Goal: Transaction & Acquisition: Purchase product/service

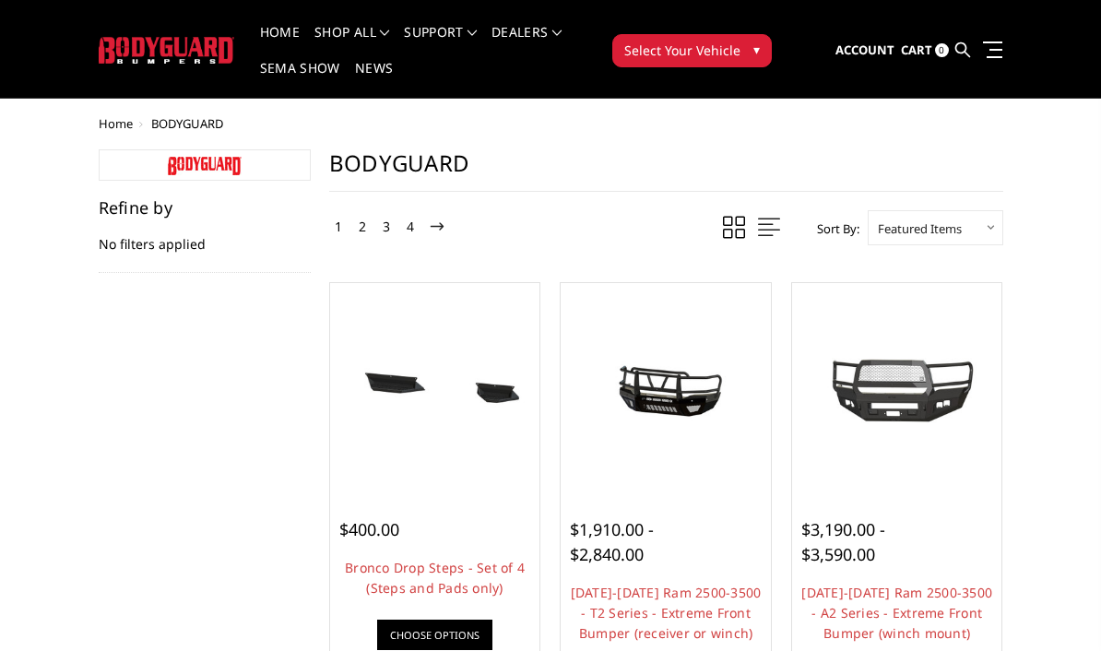
scroll to position [35, 0]
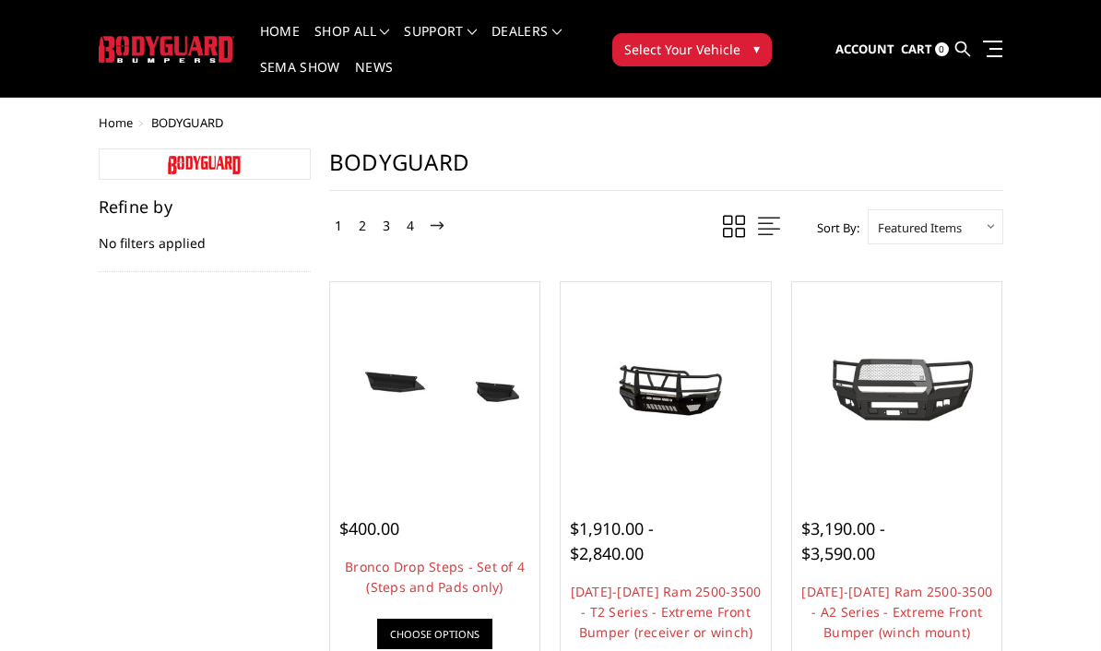
click at [135, 228] on div "Refine by No filters applied" at bounding box center [205, 235] width 212 height 74
click at [135, 251] on div "Refine by No filters applied" at bounding box center [205, 235] width 212 height 74
click at [123, 200] on h5 "Refine by" at bounding box center [205, 206] width 212 height 17
click at [734, 55] on span "Select Your Vehicle" at bounding box center [682, 49] width 116 height 19
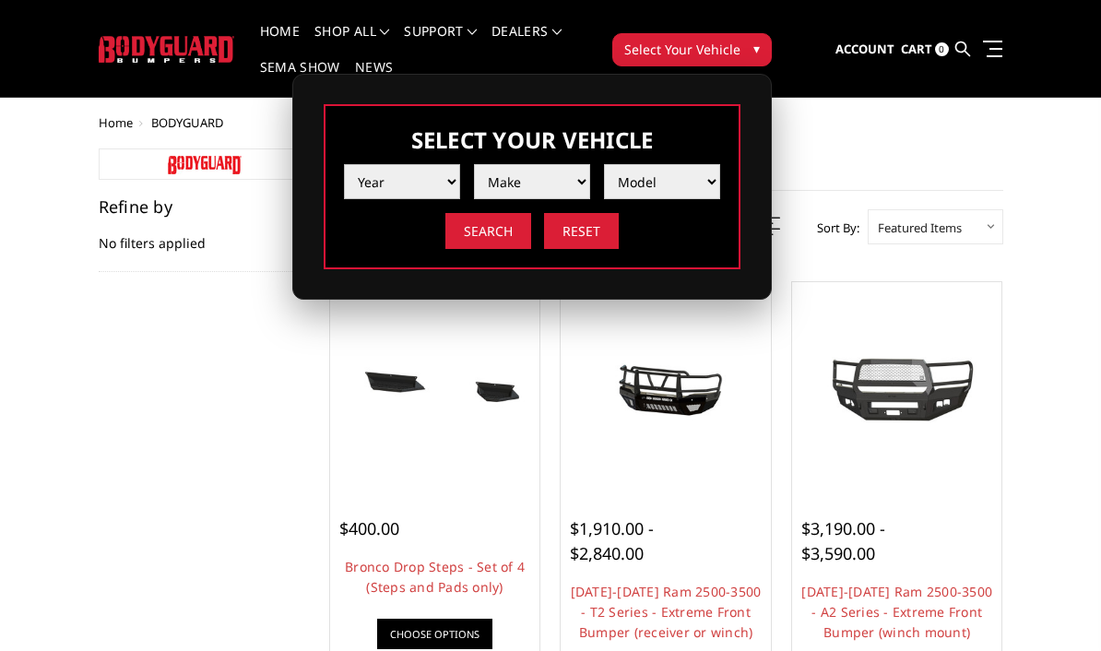
click at [416, 196] on select "Year [DATE] 2024 2023 2022 2021 2020 2019 2018 2017 2016 2015 2014 2013 2012 20…" at bounding box center [402, 181] width 116 height 35
select select "yr_2025"
click at [557, 185] on select "Make Chevrolet Ford GMC Ram Toyota" at bounding box center [532, 181] width 116 height 35
select select "mk_ford"
click at [688, 181] on select "Model F150 F150 Raptor F250 / F350 F450 F550" at bounding box center [662, 181] width 116 height 35
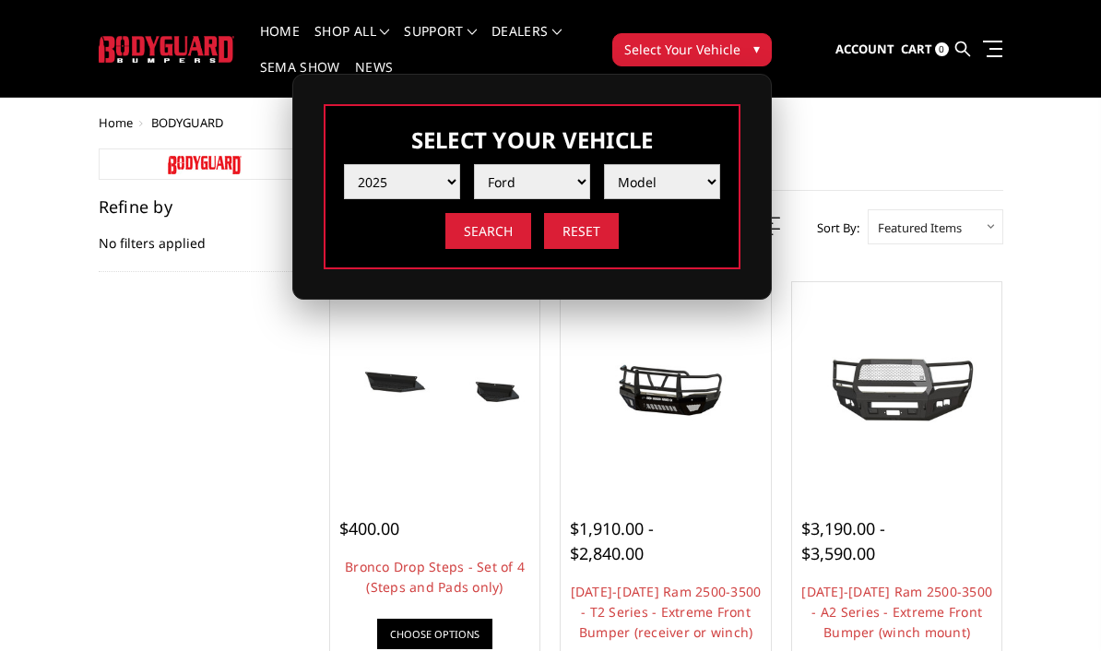
select select "md_f250-f350"
click at [497, 235] on input "Search" at bounding box center [488, 231] width 86 height 36
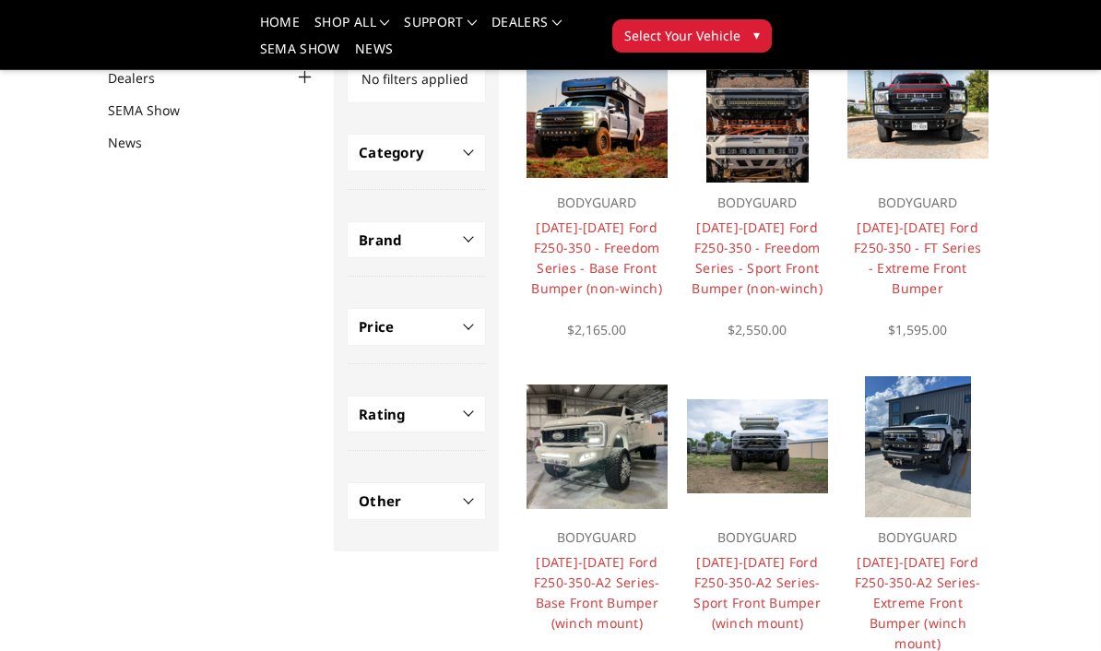
scroll to position [210, 0]
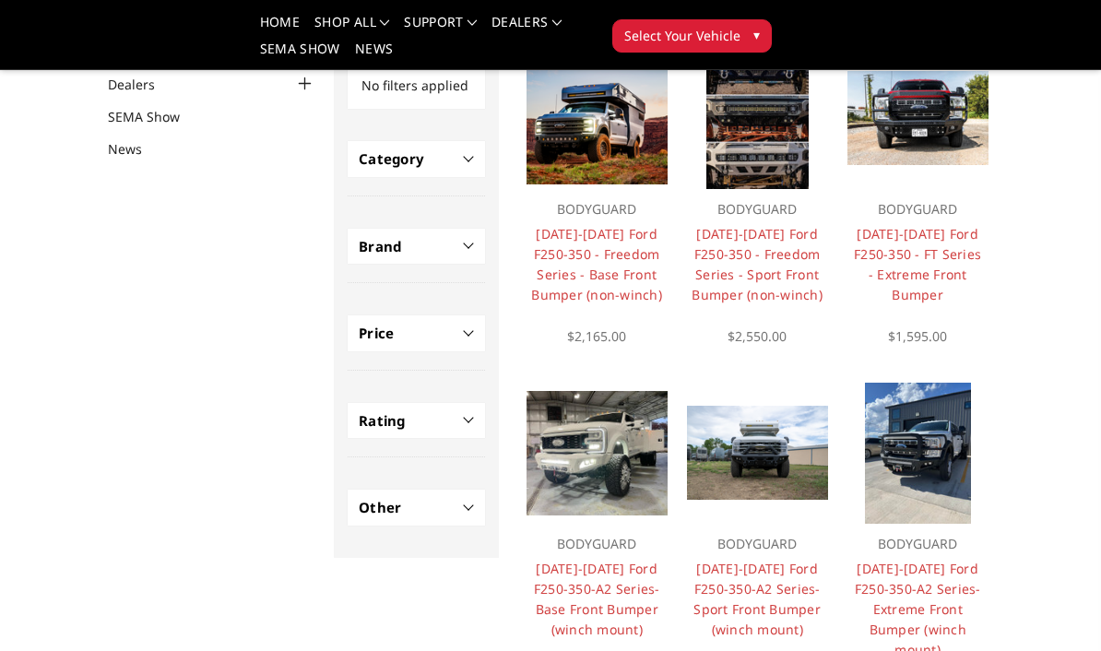
click at [383, 155] on h4 "Category" at bounding box center [416, 158] width 115 height 21
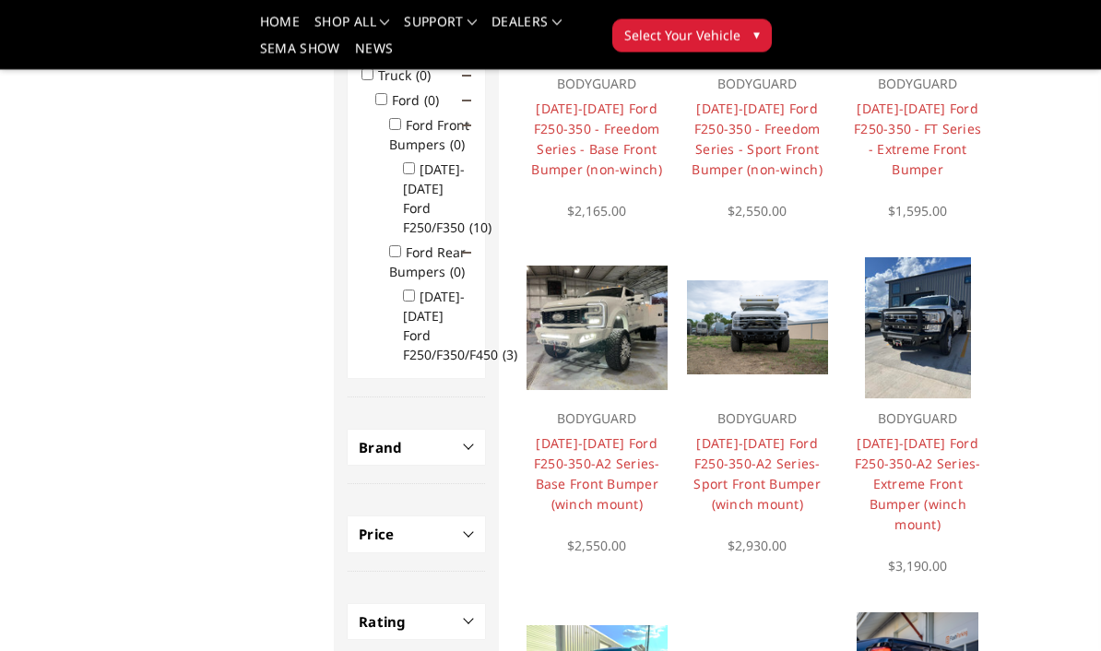
scroll to position [342, 0]
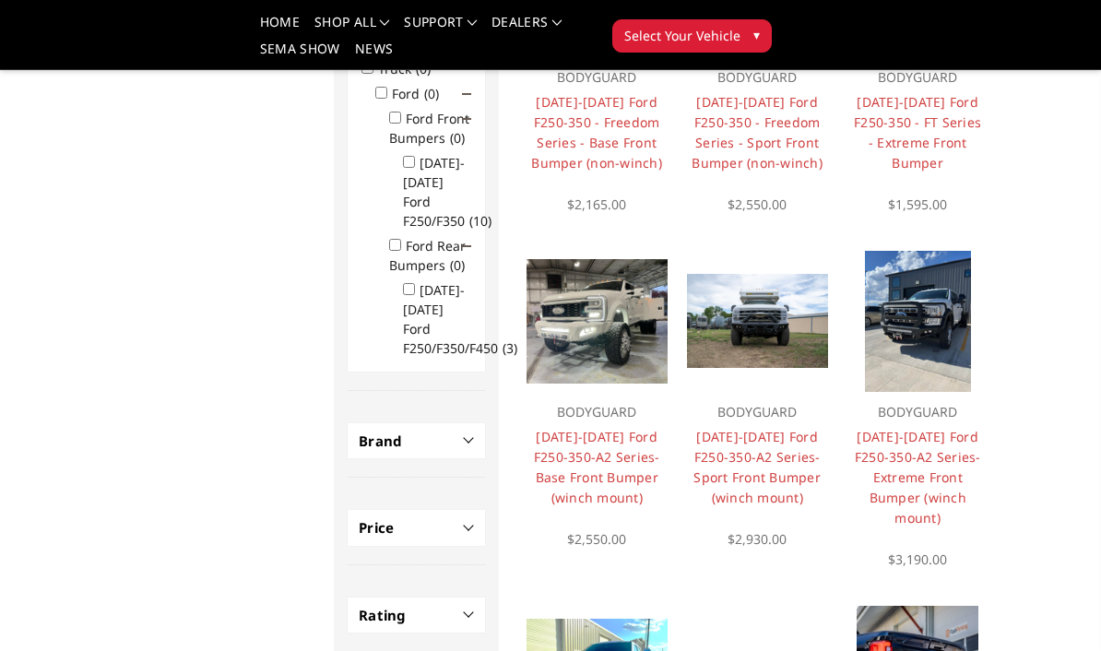
click at [382, 452] on h4 "Brand" at bounding box center [416, 441] width 115 height 21
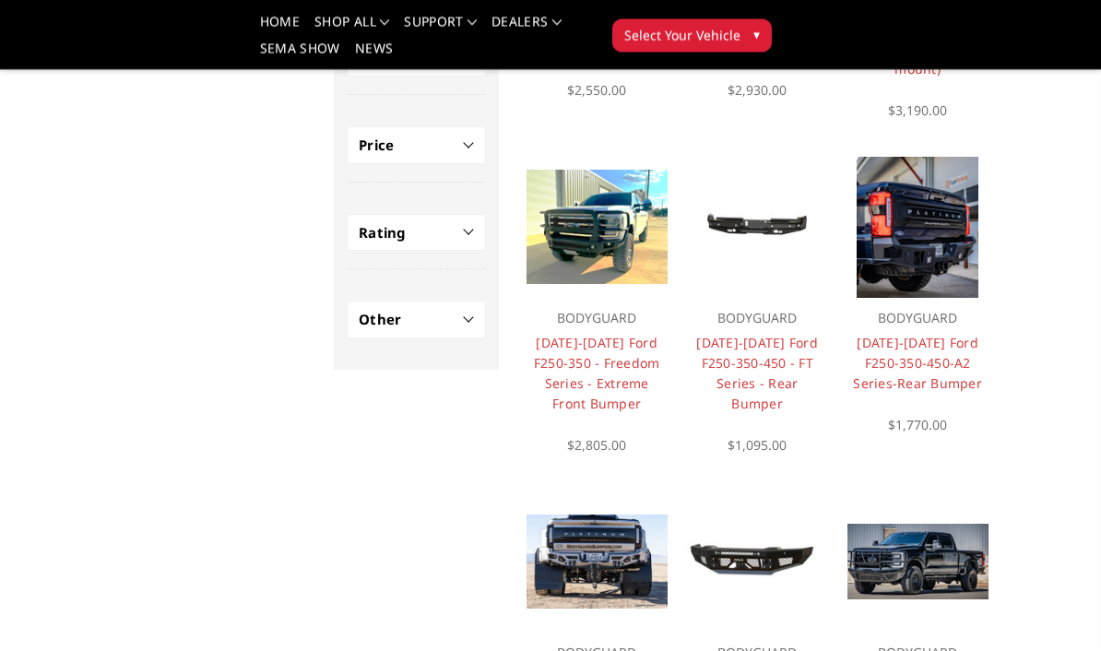
scroll to position [791, 0]
click at [633, 368] on link "2023-2025 Ford F250-350 - Freedom Series - Extreme Front Bumper" at bounding box center [597, 373] width 126 height 78
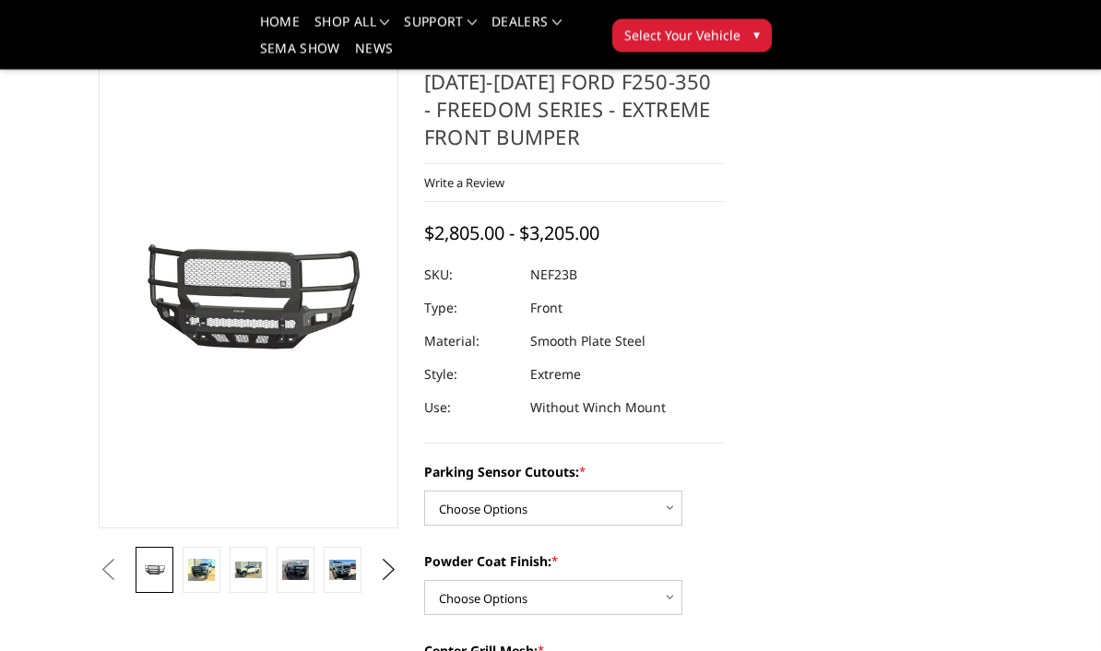
scroll to position [126, 0]
click at [394, 578] on button "Next" at bounding box center [389, 570] width 28 height 28
click at [212, 571] on img at bounding box center [201, 570] width 27 height 22
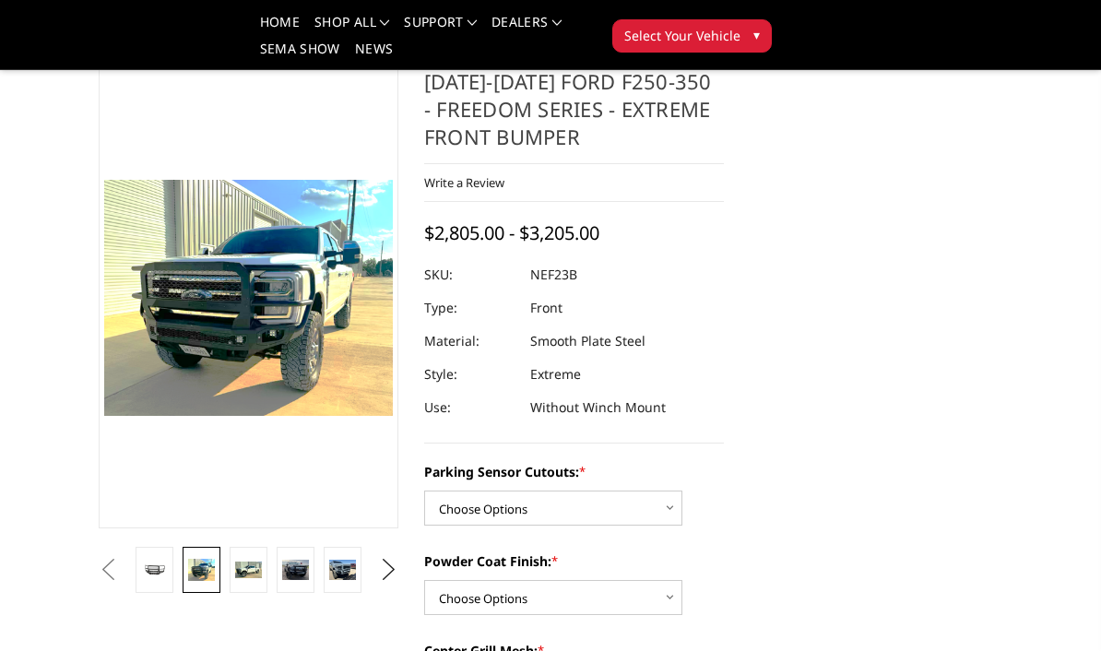
click at [388, 566] on button "Next" at bounding box center [389, 570] width 28 height 28
click at [209, 574] on img at bounding box center [201, 570] width 27 height 16
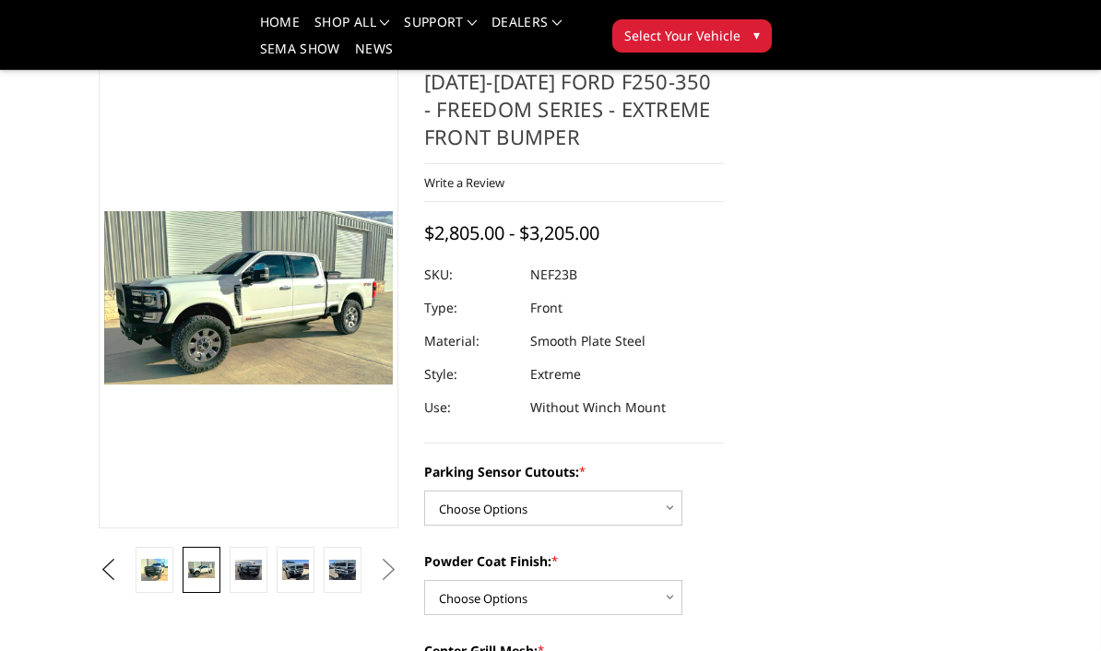
click at [256, 564] on img at bounding box center [248, 570] width 27 height 21
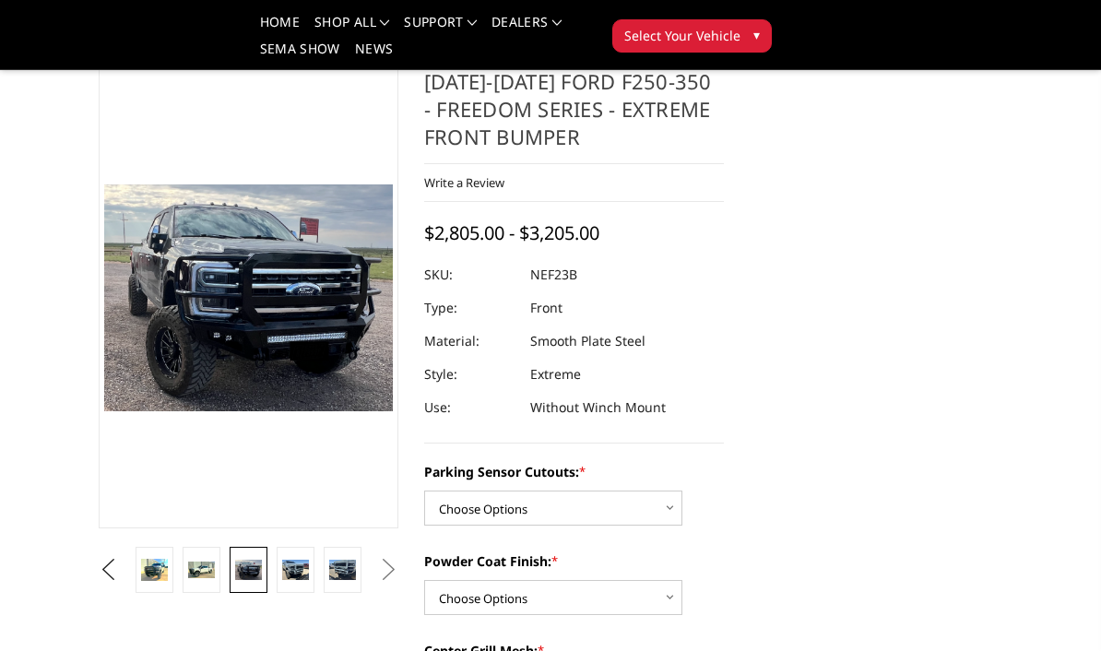
click at [209, 572] on img at bounding box center [201, 570] width 27 height 16
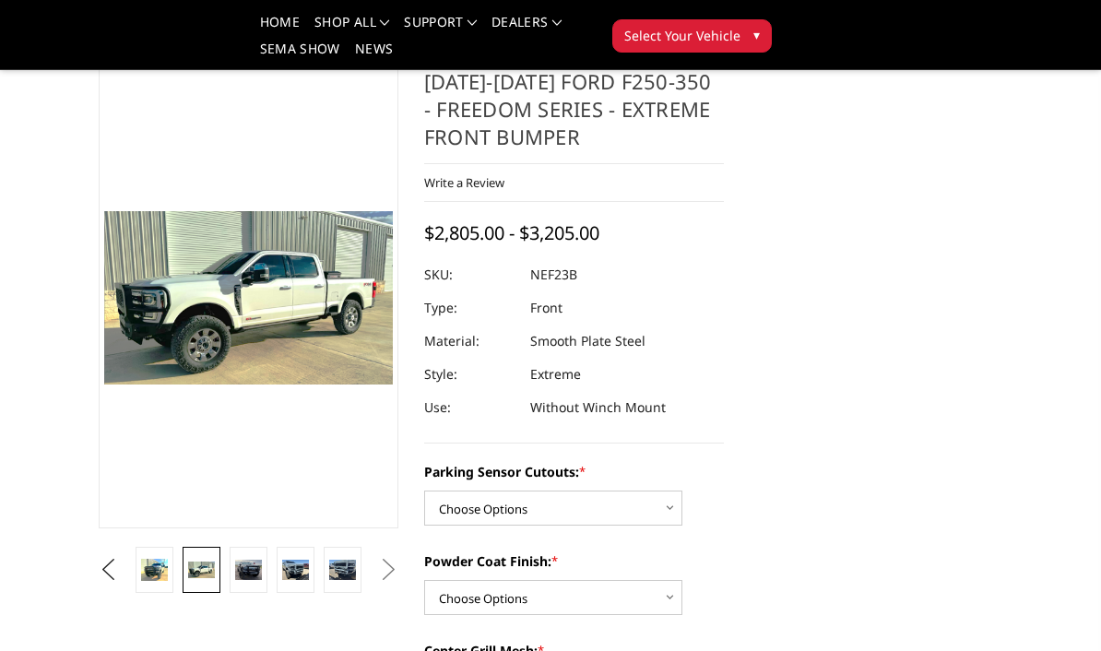
click at [122, 578] on button "Previous" at bounding box center [108, 570] width 28 height 28
click at [206, 583] on link at bounding box center [202, 570] width 38 height 46
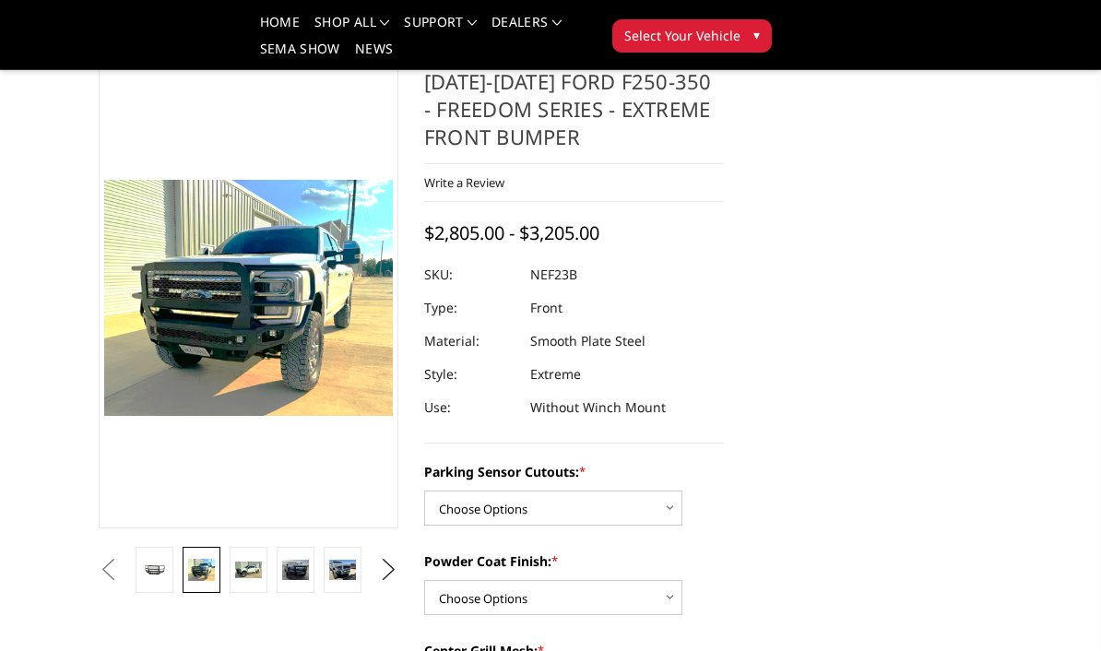
click at [345, 577] on img at bounding box center [342, 570] width 27 height 20
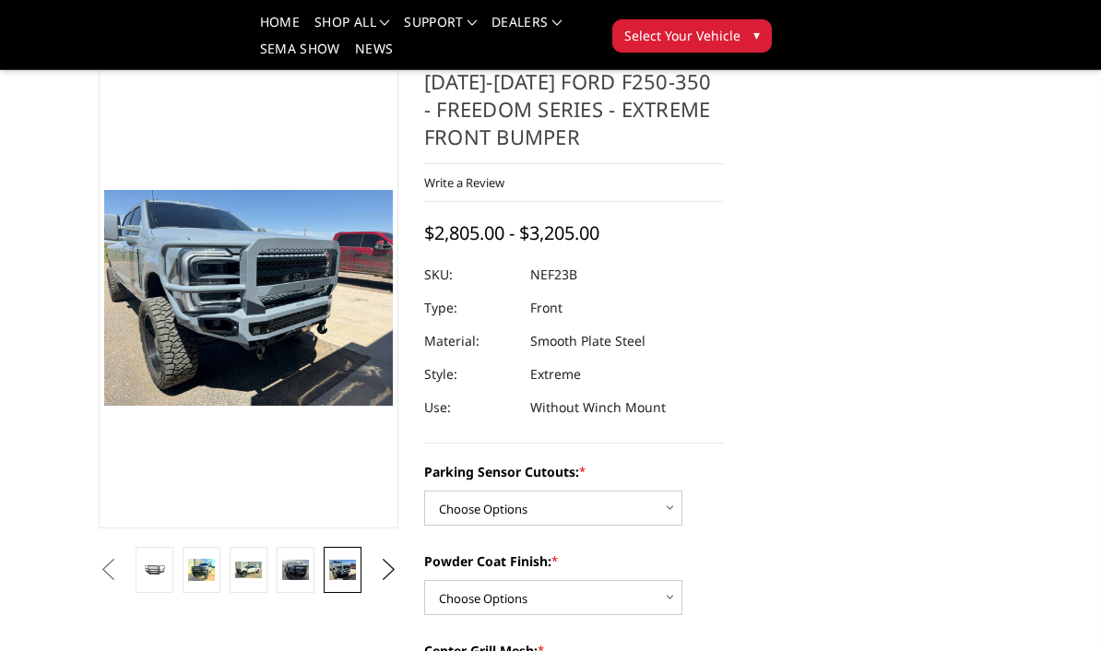
click at [295, 571] on img at bounding box center [295, 570] width 27 height 21
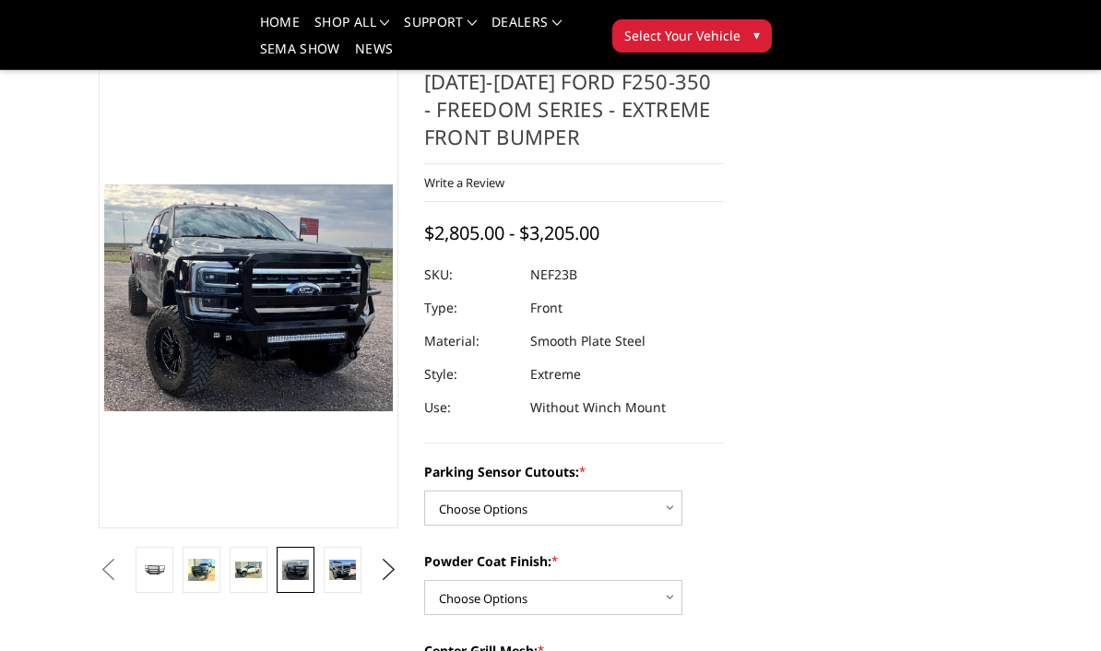
click at [248, 574] on img at bounding box center [248, 570] width 27 height 16
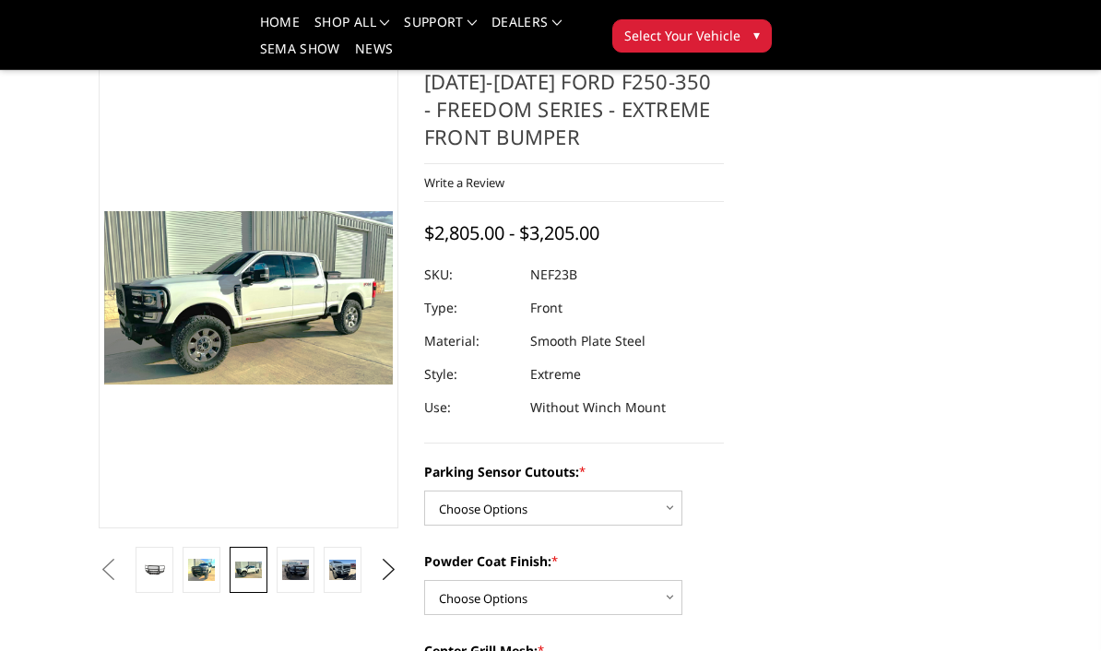
click at [207, 579] on img at bounding box center [201, 570] width 27 height 22
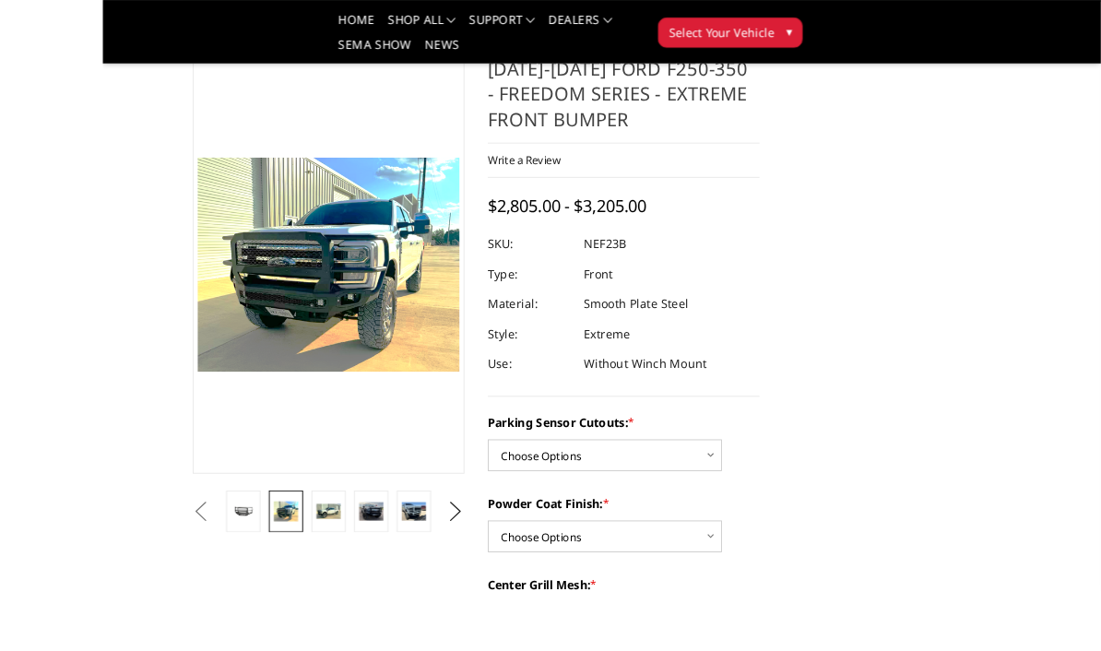
scroll to position [174, 0]
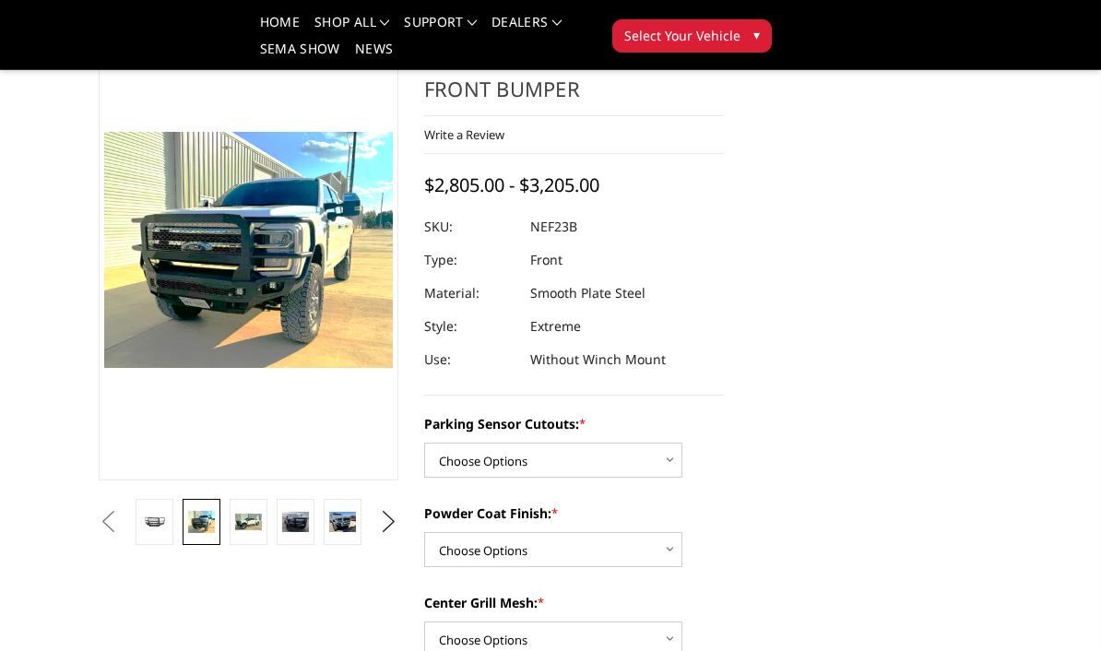
click at [245, 527] on img at bounding box center [248, 522] width 27 height 16
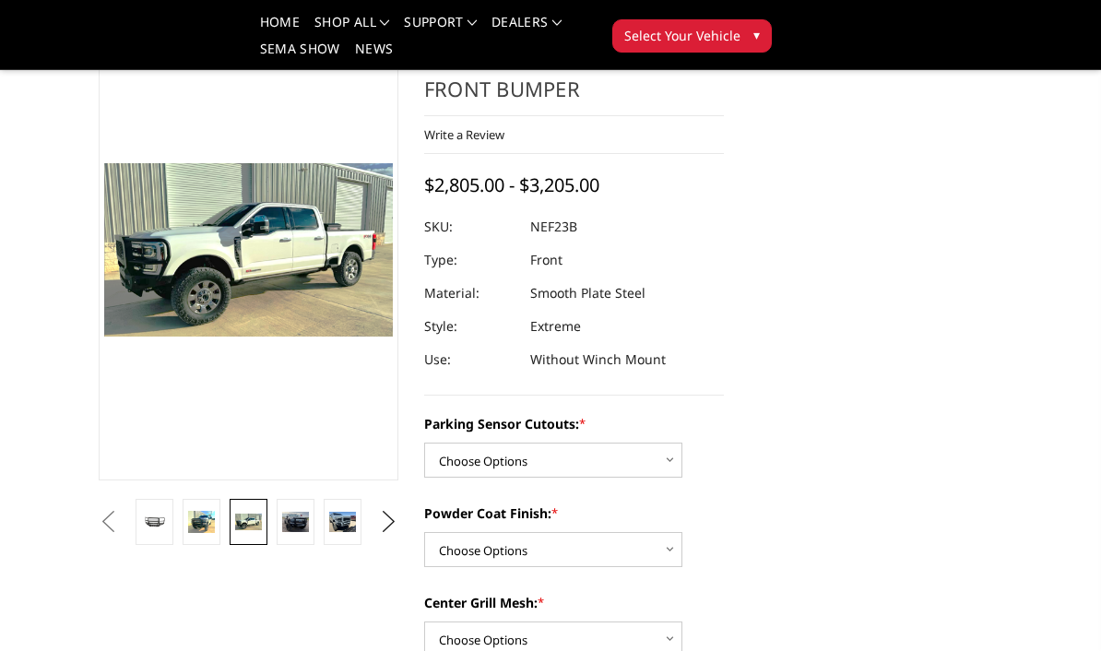
click at [303, 520] on img at bounding box center [295, 522] width 27 height 21
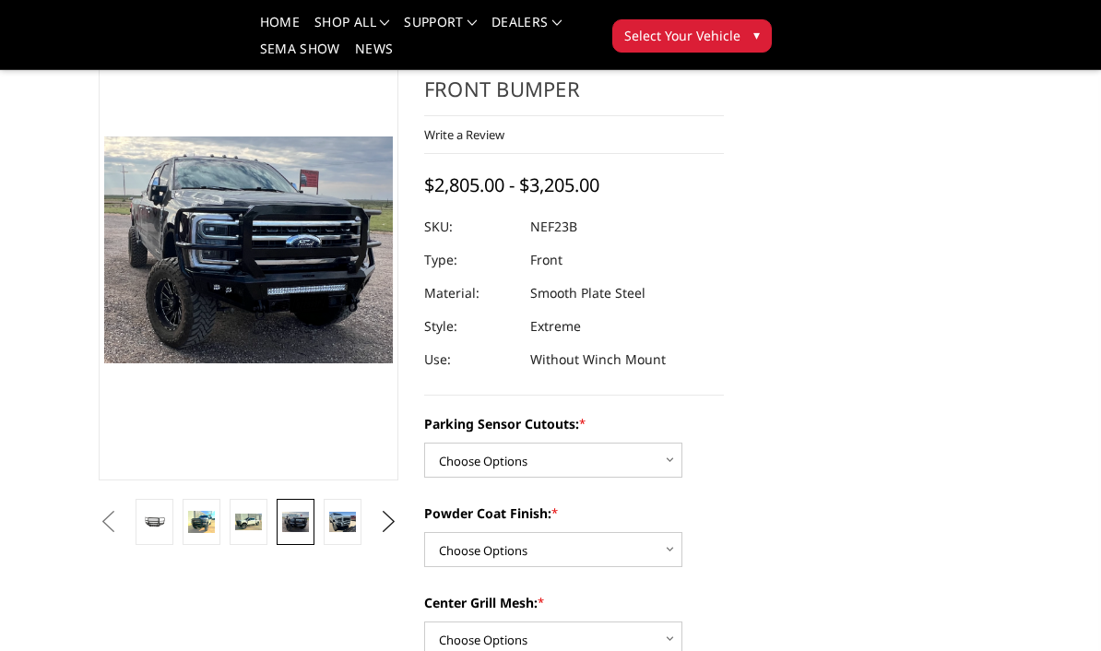
click at [356, 517] on img at bounding box center [342, 522] width 27 height 20
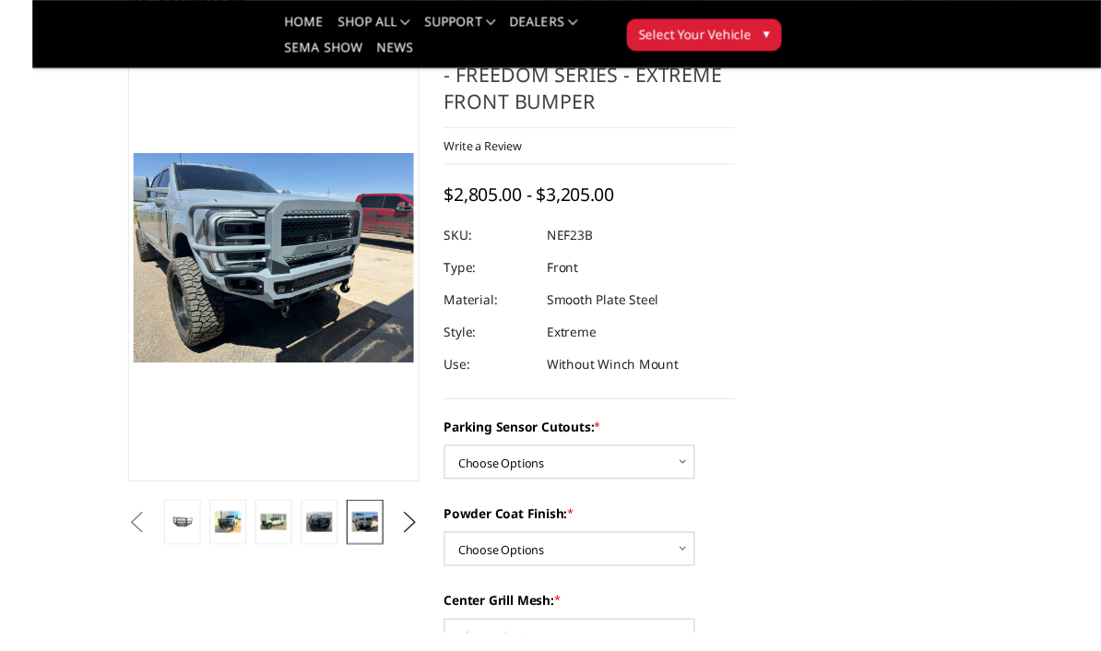
scroll to position [167, 0]
